Goal: Information Seeking & Learning: Learn about a topic

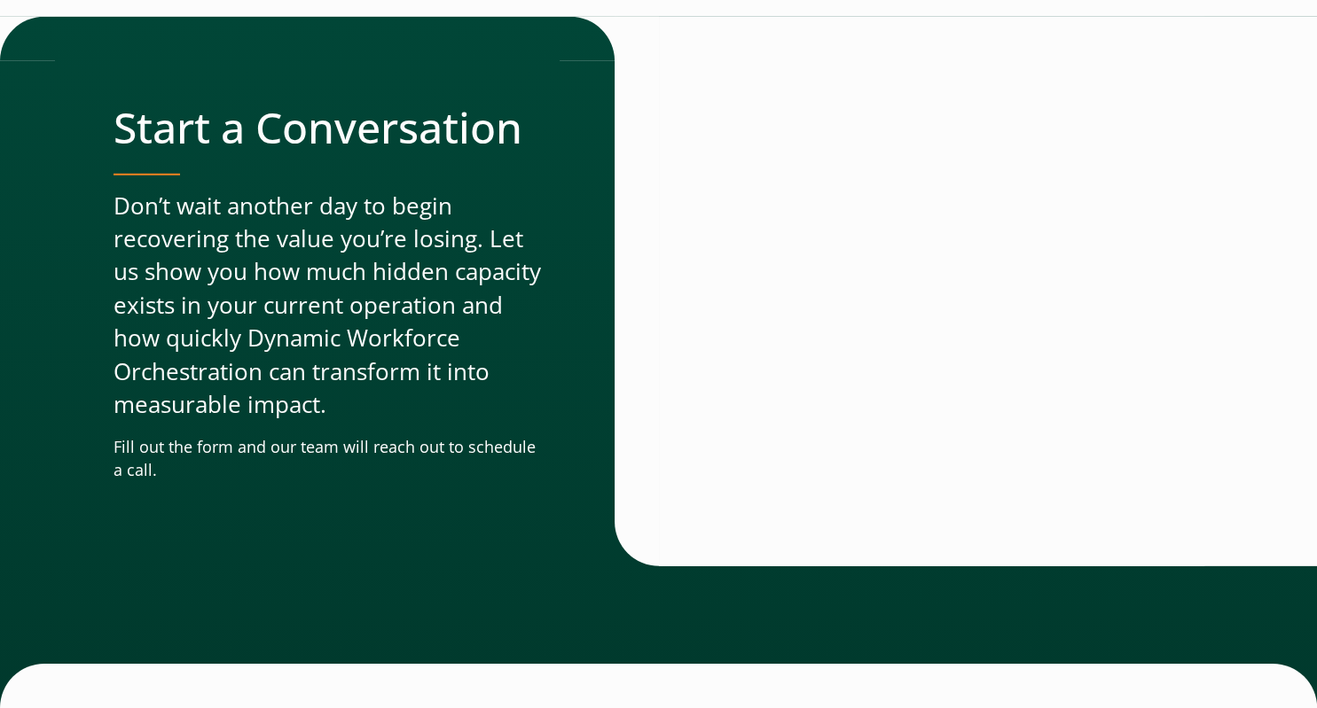
scroll to position [5480, 0]
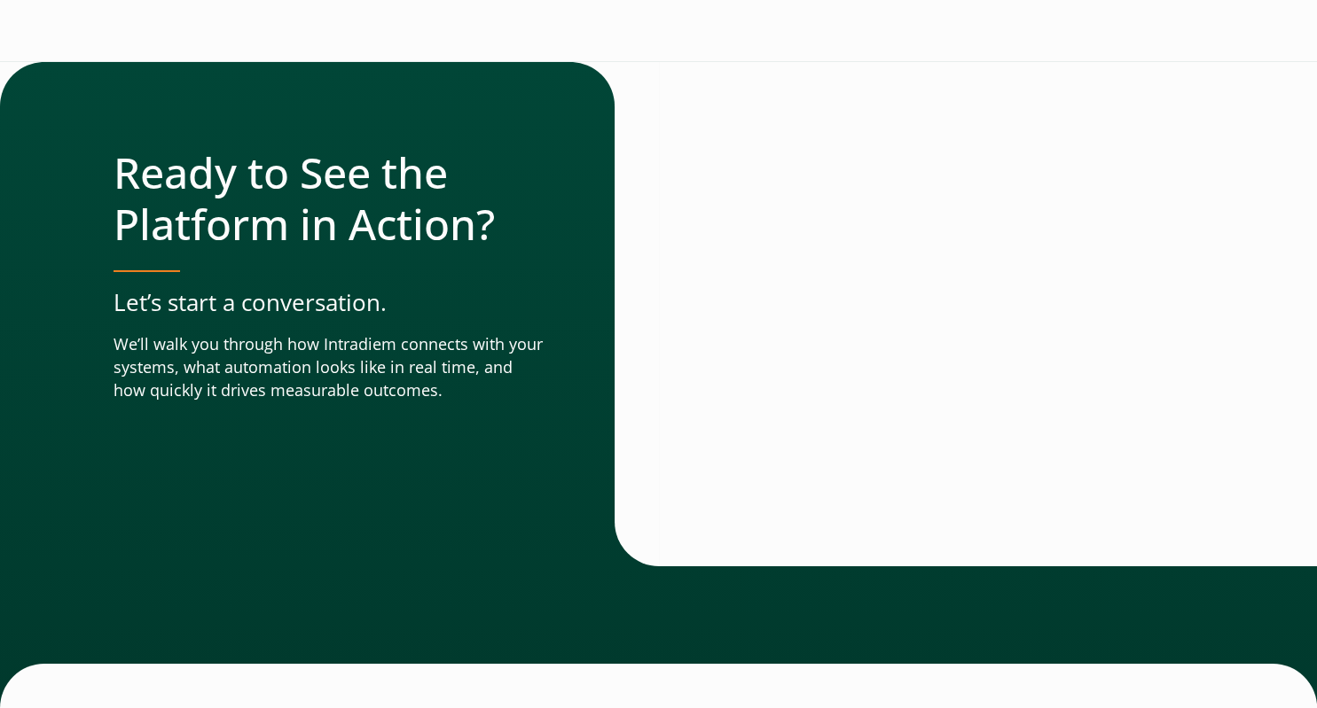
scroll to position [6309, 0]
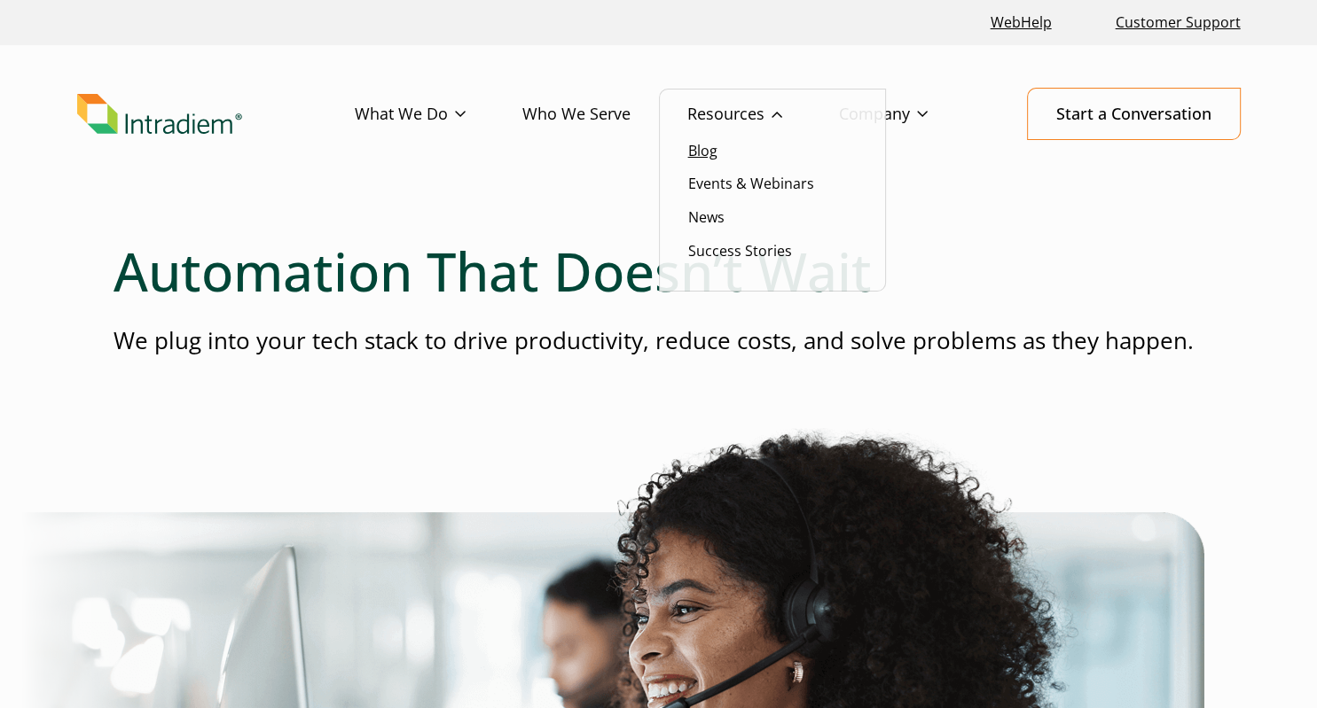
click at [701, 151] on link "Blog" at bounding box center [702, 151] width 29 height 20
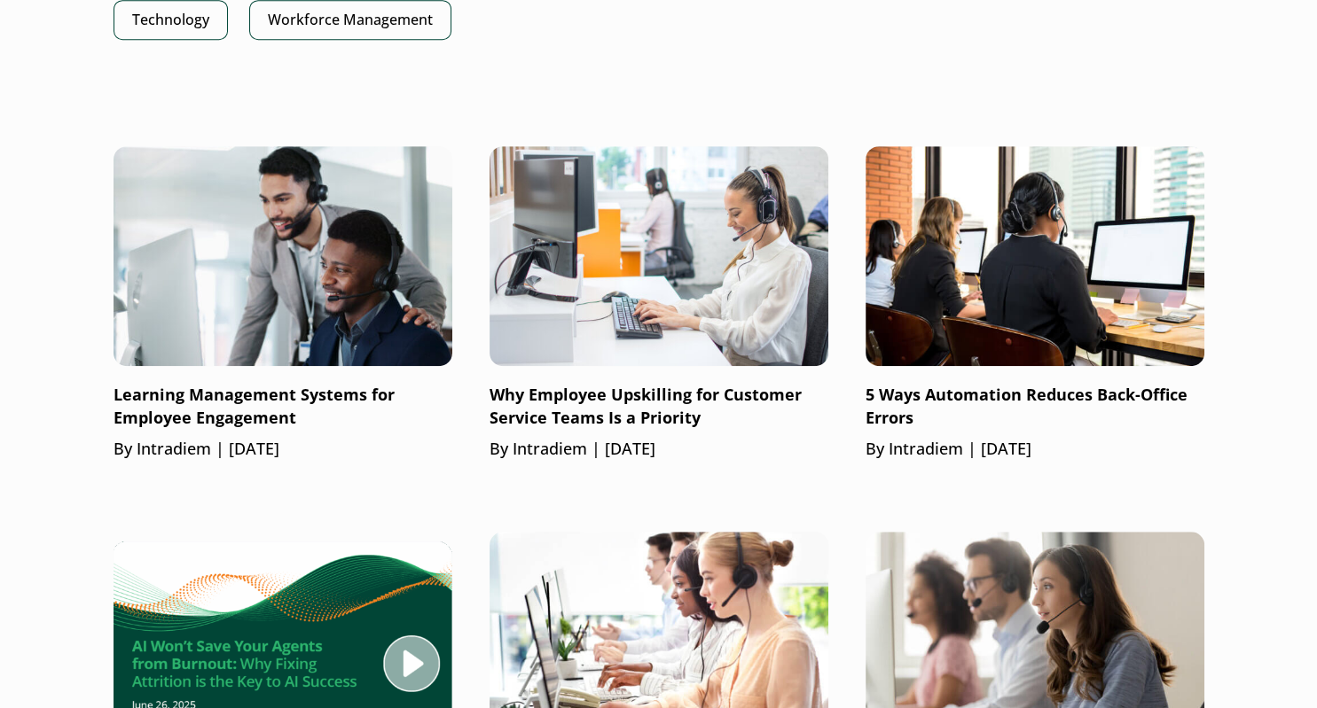
scroll to position [1122, 0]
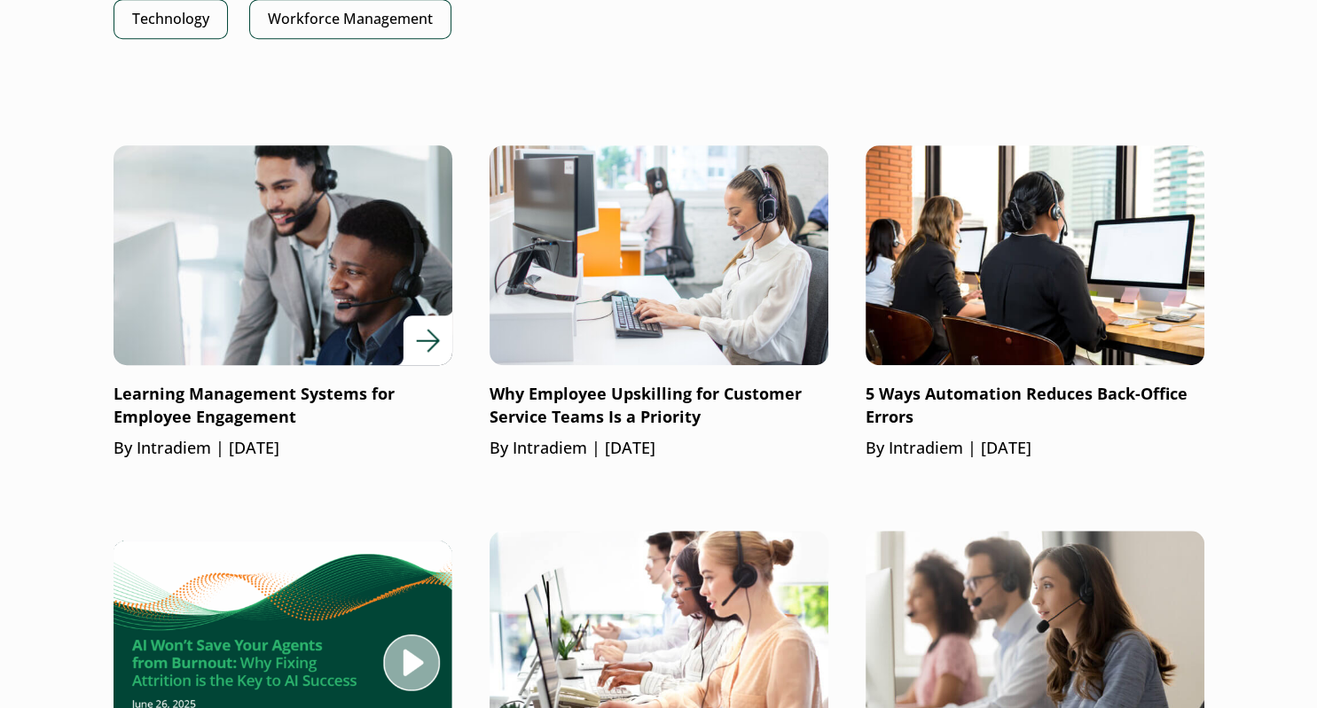
click at [238, 399] on p "Learning Management Systems for Employee Engagement" at bounding box center [282, 406] width 339 height 46
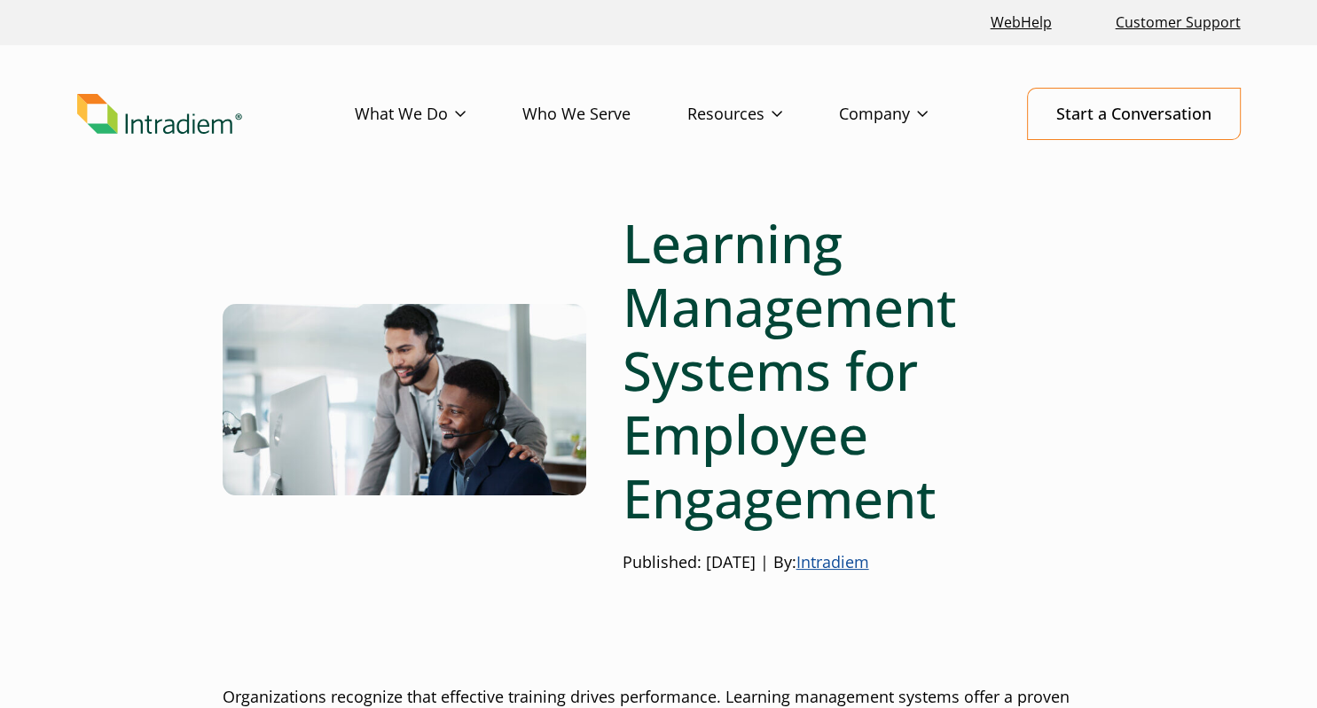
click at [447, 442] on img at bounding box center [405, 400] width 364 height 192
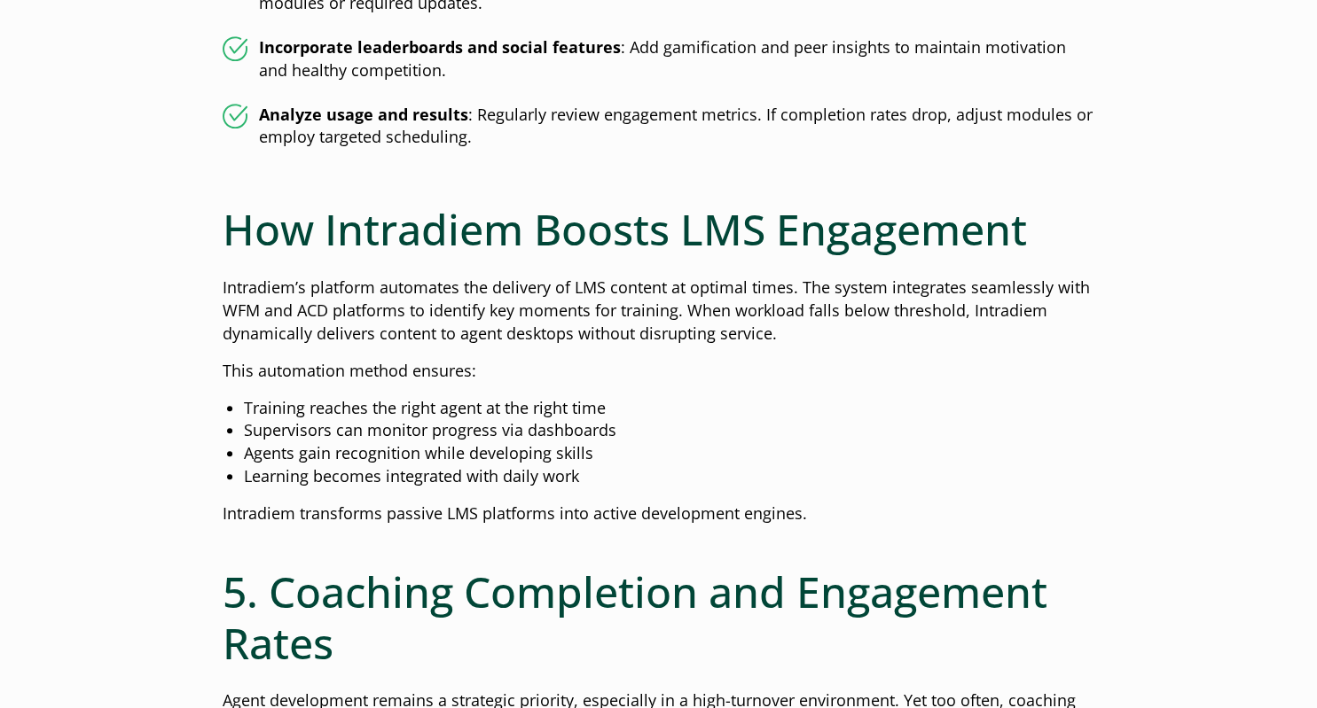
scroll to position [1784, 0]
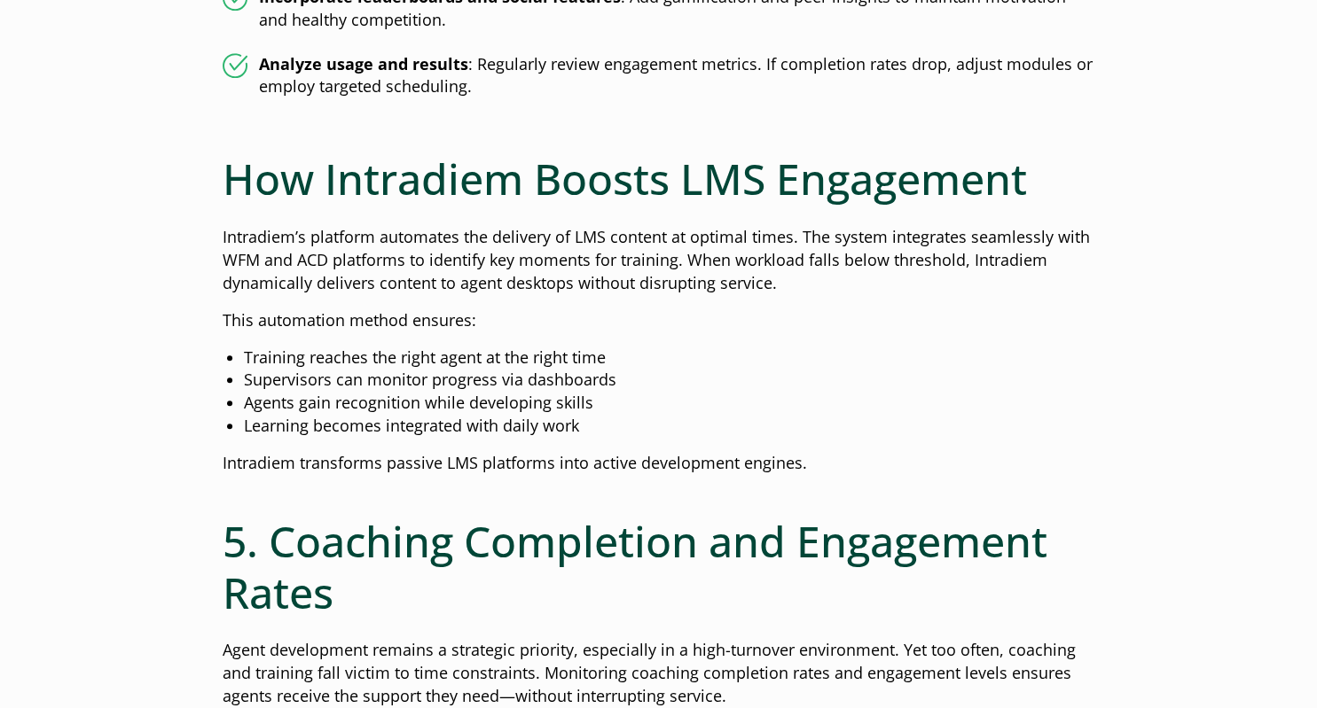
click at [1009, 597] on h2 "5. Coaching Completion and Engagement Rates" at bounding box center [659, 567] width 872 height 102
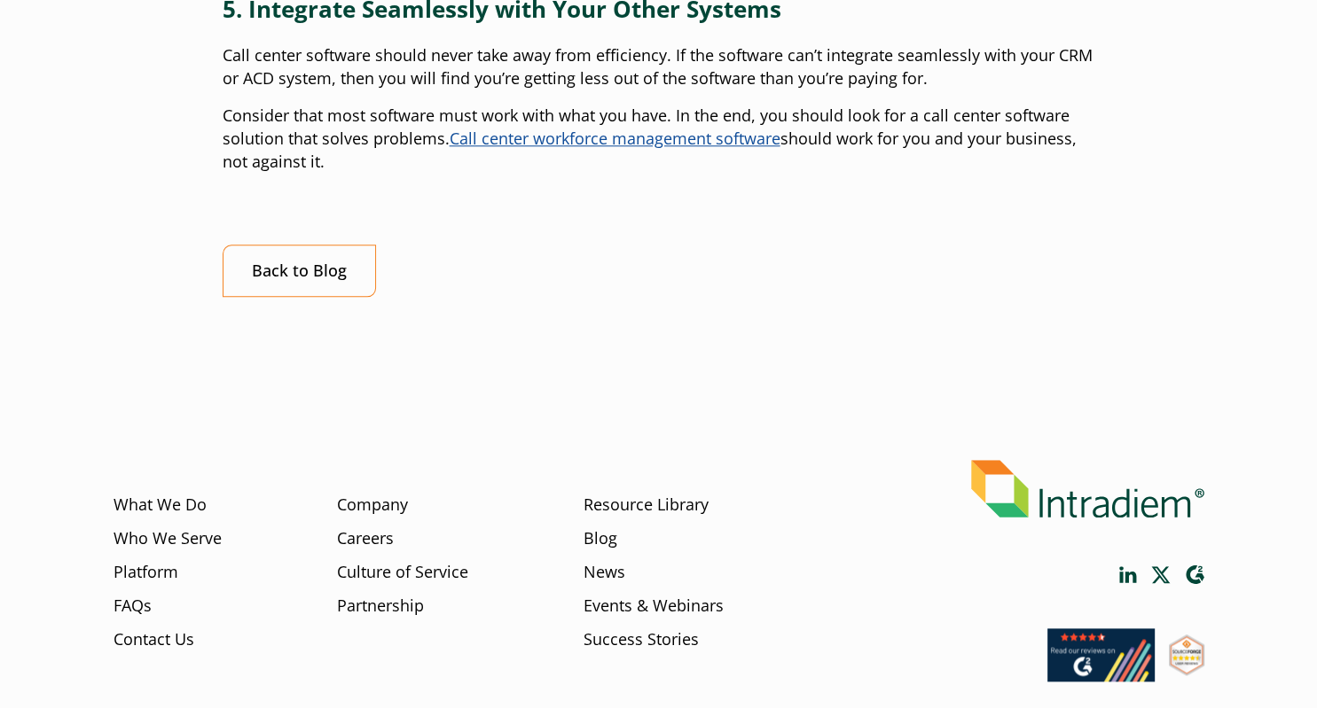
scroll to position [1890, 0]
